Goal: Information Seeking & Learning: Learn about a topic

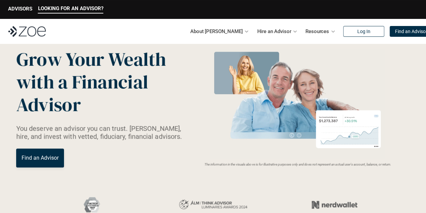
scroll to position [22, 0]
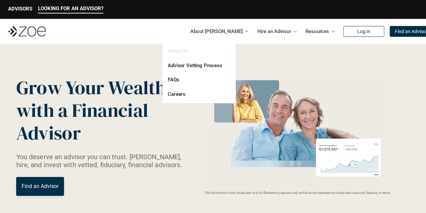
click at [178, 50] on link "About Us" at bounding box center [178, 51] width 20 height 6
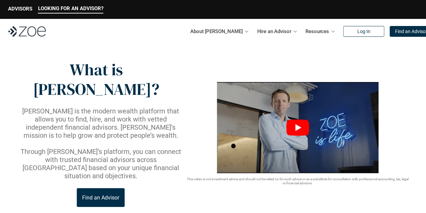
click at [295, 119] on icon "Play" at bounding box center [297, 127] width 23 height 16
click at [270, 194] on header "What is [PERSON_NAME]? [PERSON_NAME] is the modern wealth platform that allows …" at bounding box center [213, 141] width 426 height 195
